Goal: Task Accomplishment & Management: Manage account settings

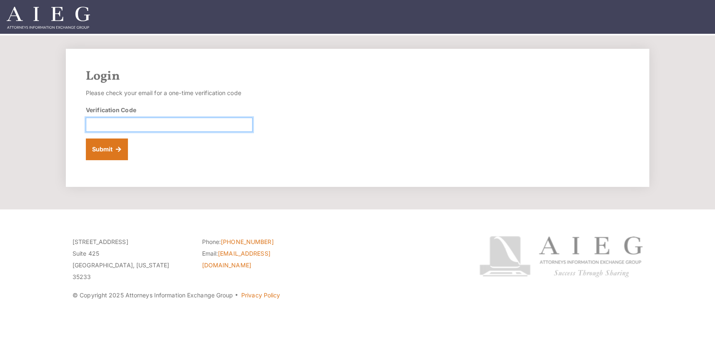
click at [152, 132] on input "Verification Code" at bounding box center [169, 124] width 167 height 14
click at [171, 132] on input "Verification Code" at bounding box center [169, 124] width 167 height 14
paste input "618516"
type input "618516"
click at [112, 157] on button "Submit" at bounding box center [107, 149] width 42 height 22
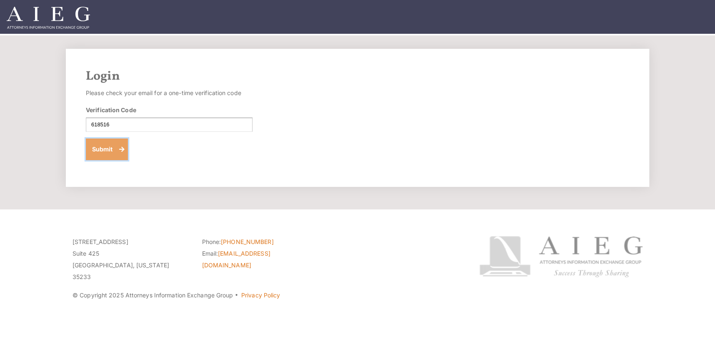
click at [111, 160] on button "Submit" at bounding box center [107, 149] width 42 height 22
click at [86, 22] on img at bounding box center [48, 18] width 83 height 22
